Goal: Find specific page/section: Find specific page/section

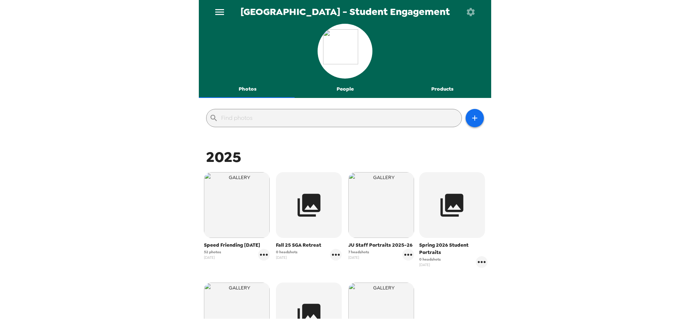
scroll to position [125, 0]
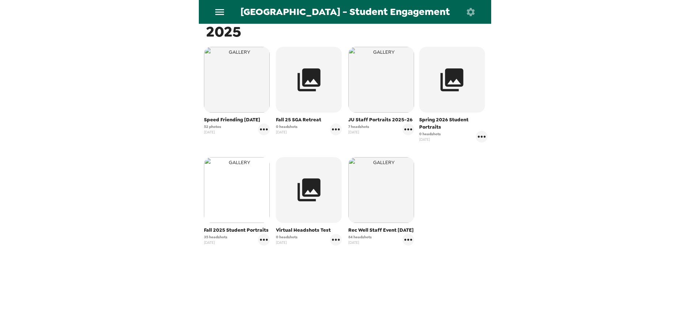
click at [240, 202] on img "button" at bounding box center [237, 190] width 66 height 66
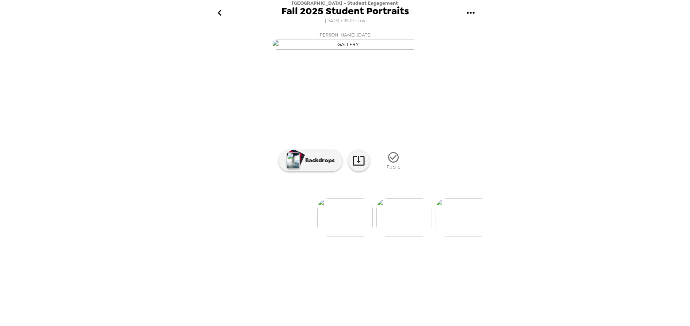
scroll to position [4, 0]
click at [308, 165] on p "Backdrops" at bounding box center [317, 160] width 33 height 9
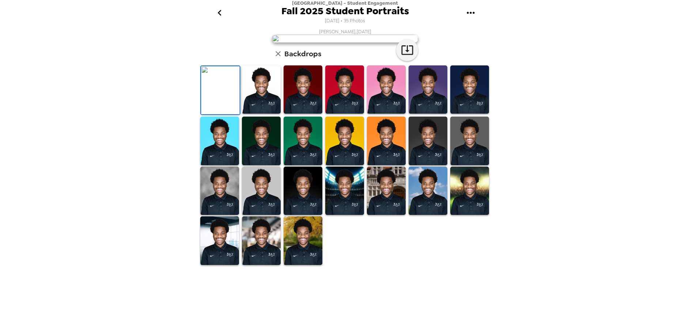
scroll to position [113, 0]
click at [227, 215] on img at bounding box center [219, 191] width 39 height 49
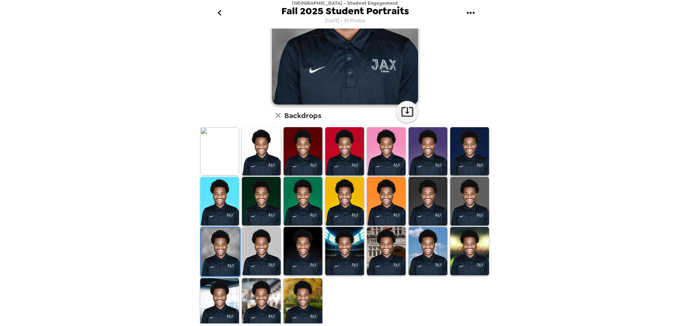
scroll to position [0, 0]
click at [264, 299] on img at bounding box center [261, 302] width 39 height 49
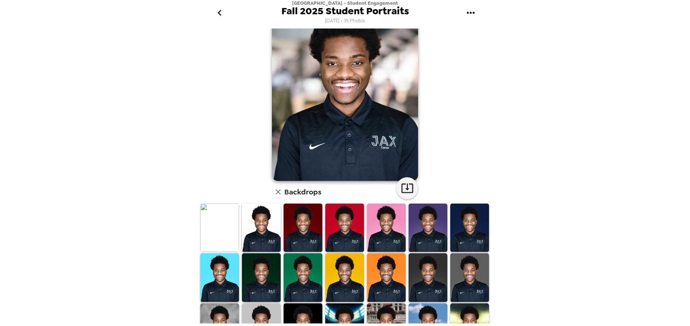
scroll to position [113, 0]
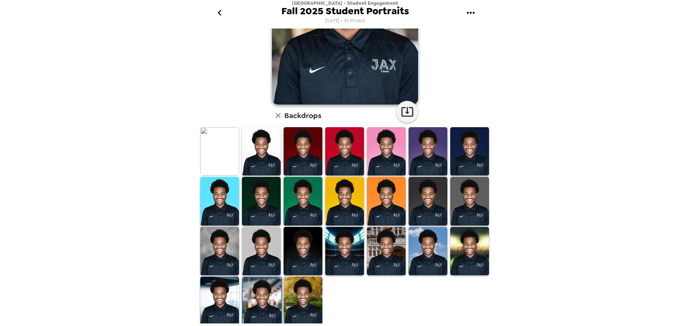
click at [230, 293] on img at bounding box center [219, 301] width 39 height 49
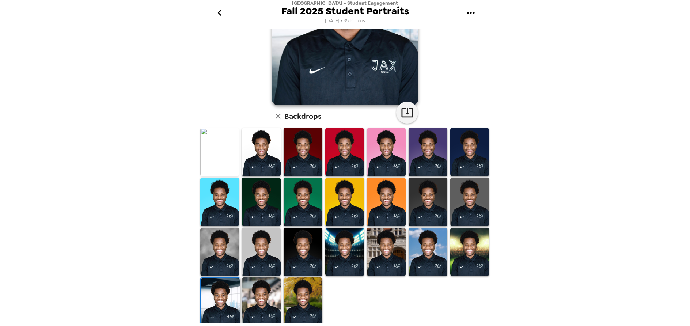
scroll to position [0, 0]
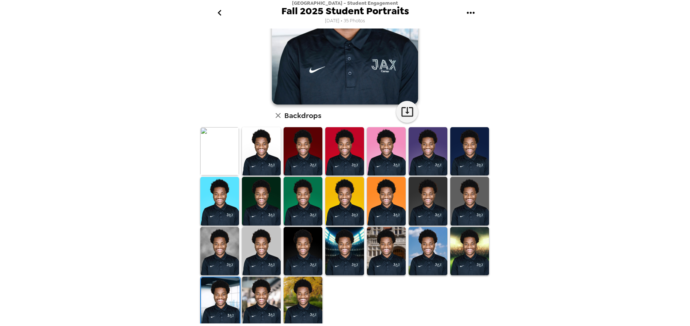
click at [223, 257] on img at bounding box center [219, 251] width 39 height 49
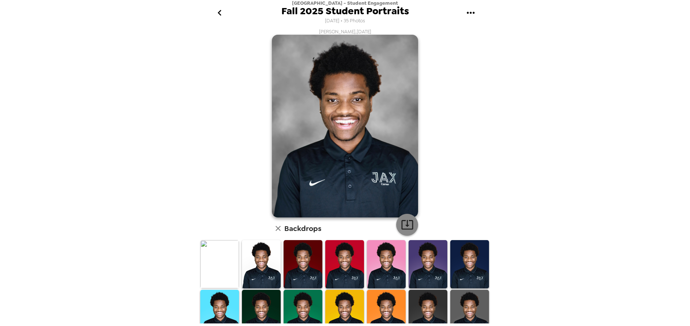
click at [403, 224] on icon "button" at bounding box center [407, 224] width 13 height 13
click at [219, 13] on icon "go back" at bounding box center [219, 13] width 4 height 6
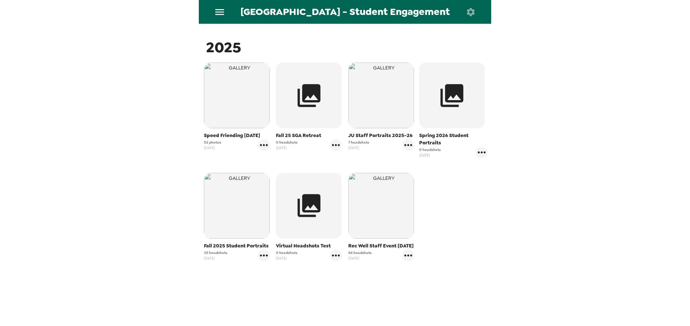
scroll to position [125, 0]
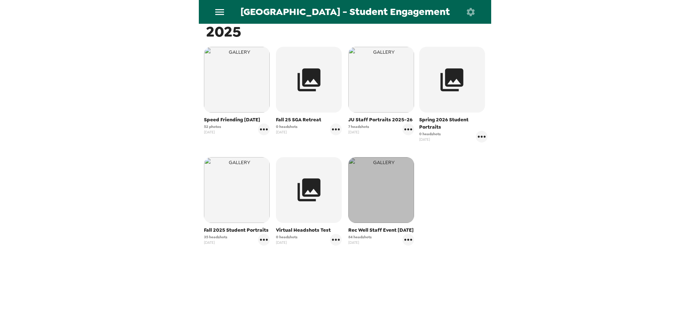
click at [379, 202] on img "button" at bounding box center [381, 190] width 66 height 66
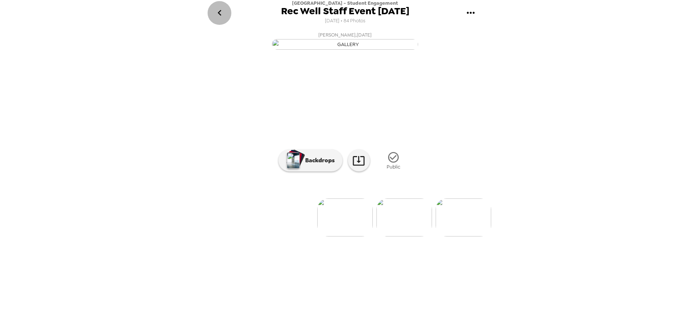
click at [224, 13] on icon "go back" at bounding box center [220, 13] width 12 height 12
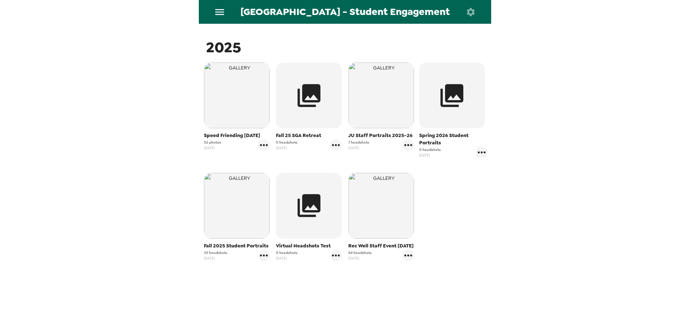
scroll to position [125, 0]
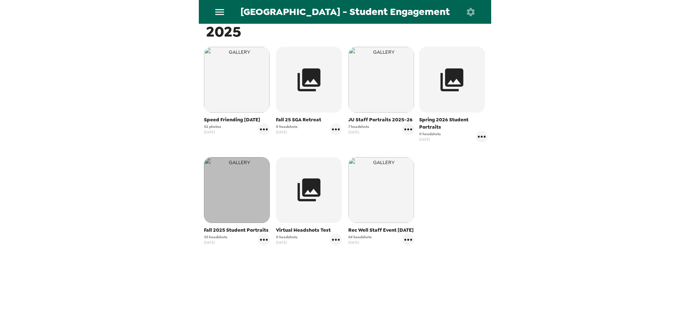
click at [225, 194] on img "button" at bounding box center [237, 190] width 66 height 66
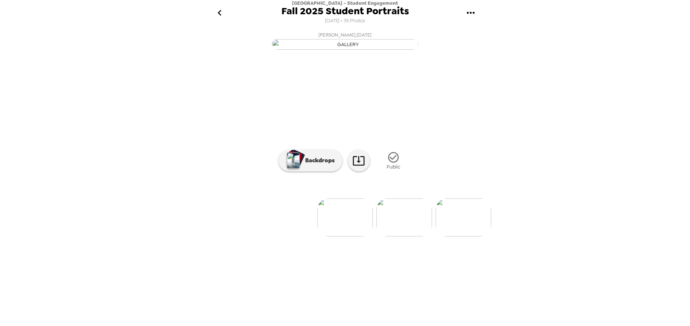
click at [451, 236] on img at bounding box center [463, 217] width 56 height 38
click at [323, 165] on p "Backdrops" at bounding box center [317, 160] width 33 height 9
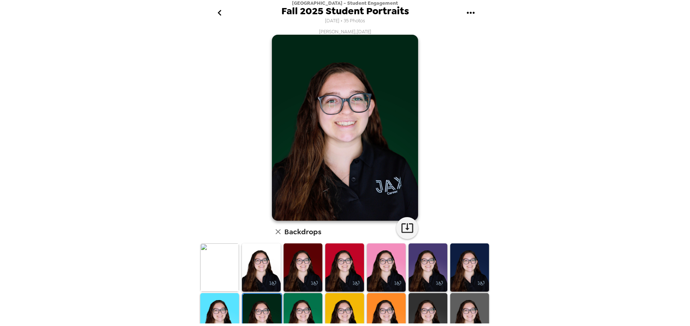
scroll to position [73, 0]
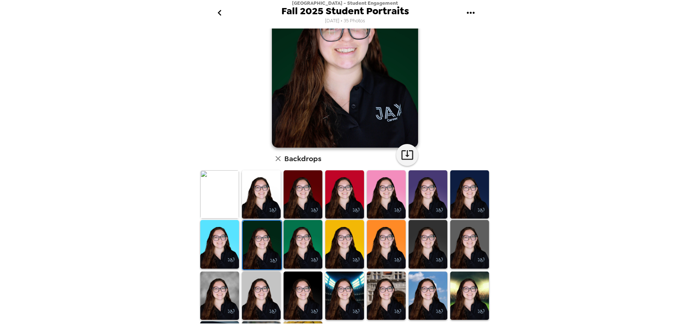
click at [210, 285] on img at bounding box center [219, 295] width 39 height 48
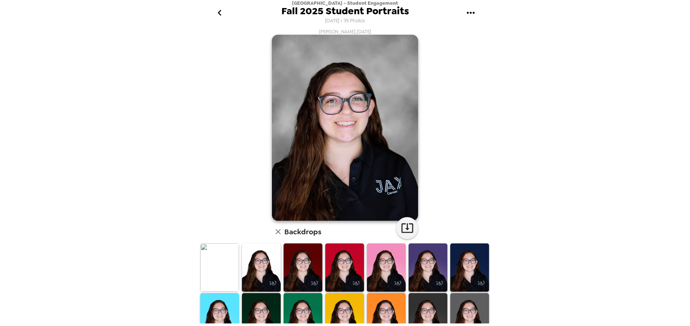
scroll to position [116, 0]
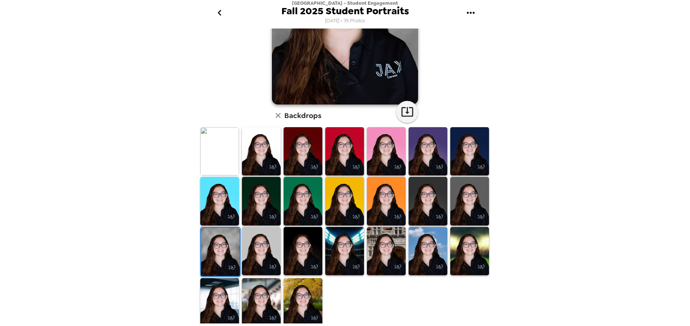
click at [269, 294] on img at bounding box center [261, 302] width 39 height 48
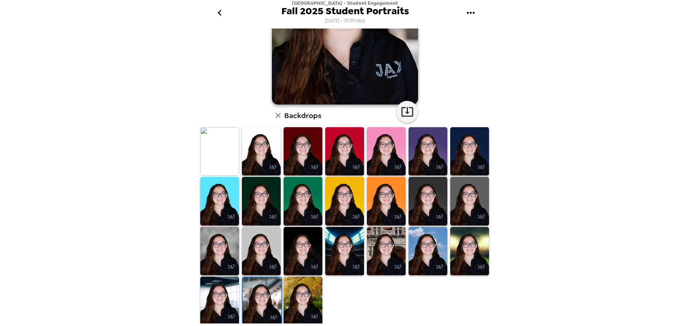
scroll to position [0, 0]
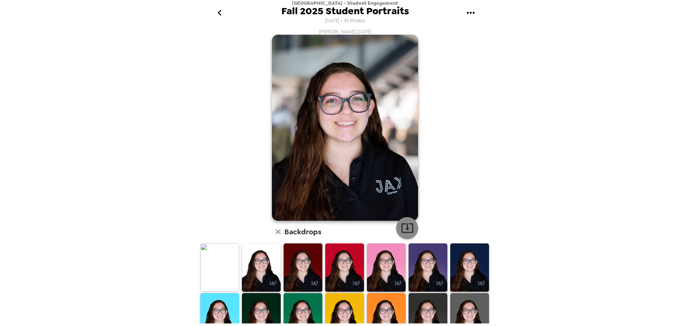
click at [405, 222] on icon "button" at bounding box center [407, 227] width 13 height 13
click at [217, 15] on icon "go back" at bounding box center [220, 13] width 12 height 12
